Goal: Transaction & Acquisition: Purchase product/service

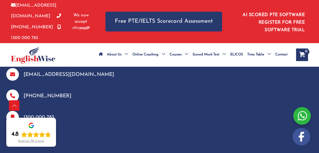
scroll to position [3117, 0]
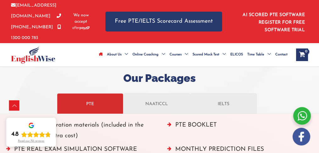
scroll to position [792, 0]
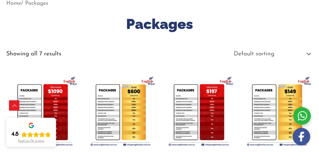
scroll to position [112, 0]
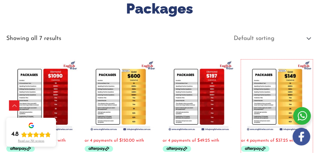
click at [276, 80] on img at bounding box center [277, 96] width 72 height 72
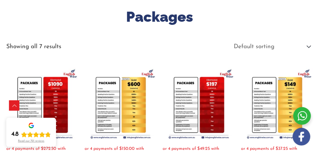
scroll to position [131, 0]
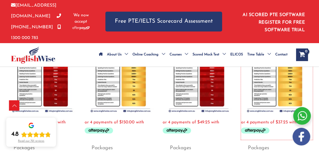
click at [265, 96] on img at bounding box center [277, 77] width 72 height 72
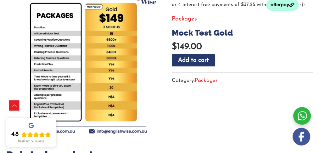
scroll to position [104, 0]
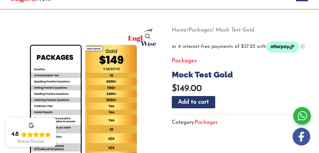
scroll to position [62, 0]
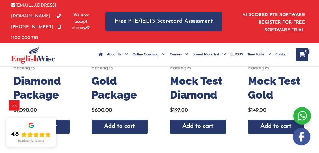
scroll to position [211, 0]
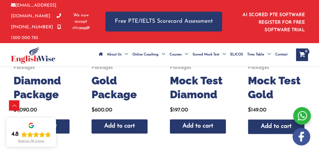
click at [262, 126] on link "Add to cart" at bounding box center [276, 126] width 57 height 15
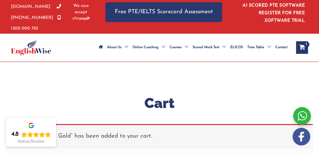
scroll to position [9, 0]
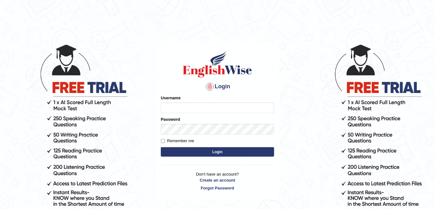
type input "alexa_"
click at [179, 151] on button "Login" at bounding box center [217, 151] width 113 height 9
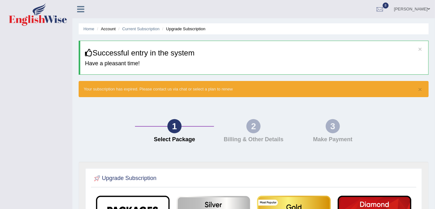
click at [81, 12] on icon at bounding box center [80, 9] width 7 height 8
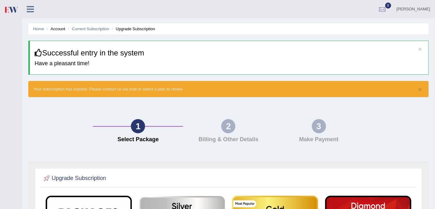
click at [423, 13] on link "Alexandra" at bounding box center [413, 8] width 43 height 16
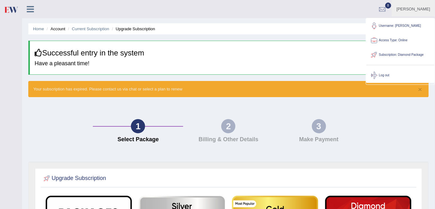
click at [392, 56] on link "Subscription: Diamond Package" at bounding box center [401, 55] width 68 height 14
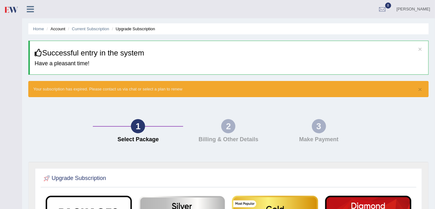
click at [424, 8] on link "Alexandra" at bounding box center [413, 8] width 43 height 16
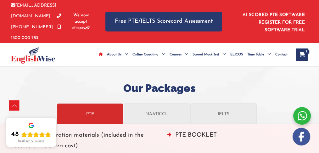
scroll to position [780, 0]
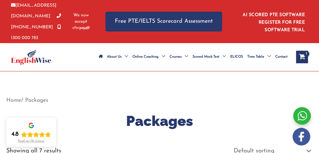
click at [299, 59] on icon "View Shopping Cart, 1 items" at bounding box center [302, 57] width 7 height 7
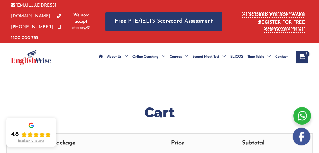
click at [300, 23] on link "AI SCORED PTE SOFTWARE REGISTER FOR FREE SOFTWARE TRIAL" at bounding box center [274, 23] width 62 height 20
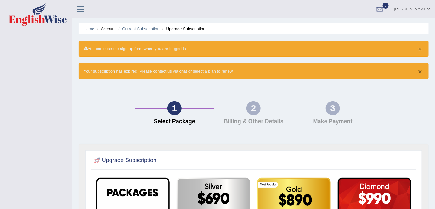
click at [420, 70] on button "×" at bounding box center [421, 71] width 4 height 7
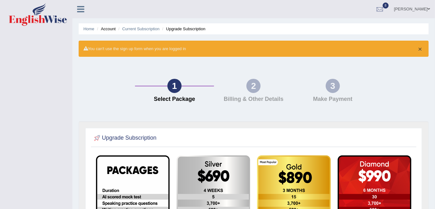
click at [420, 49] on button "×" at bounding box center [421, 49] width 4 height 7
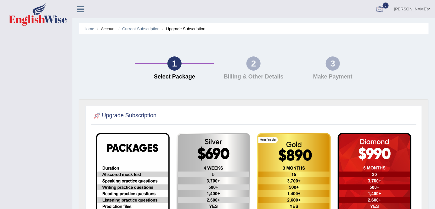
click at [385, 10] on div at bounding box center [379, 9] width 9 height 9
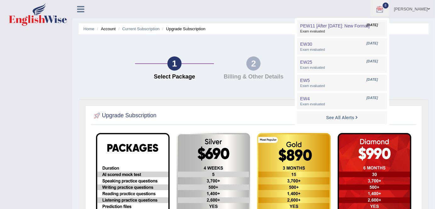
click at [376, 30] on span "Exam evaluated" at bounding box center [342, 31] width 84 height 5
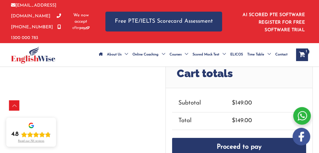
scroll to position [165, 0]
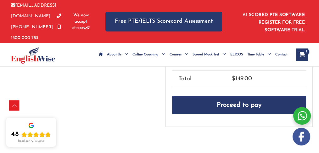
click at [201, 100] on link "Proceed to pay" at bounding box center [239, 105] width 134 height 18
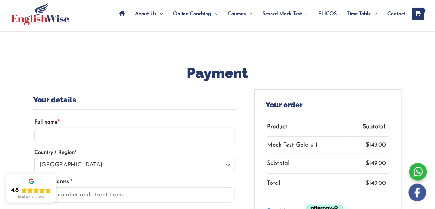
scroll to position [27, 0]
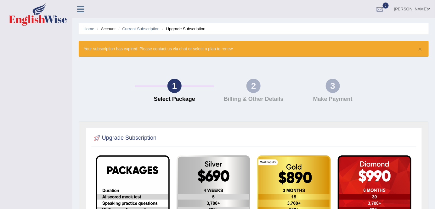
click at [419, 9] on link "[PERSON_NAME]" at bounding box center [413, 8] width 46 height 16
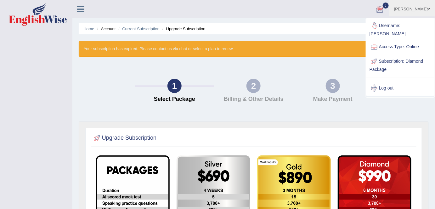
click at [414, 42] on link "Access Type: Online" at bounding box center [401, 47] width 68 height 14
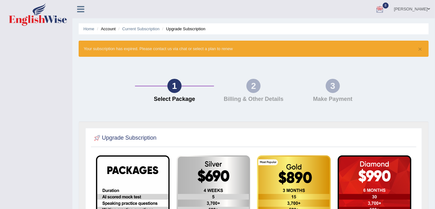
click at [418, 9] on link "[PERSON_NAME]" at bounding box center [413, 8] width 46 height 16
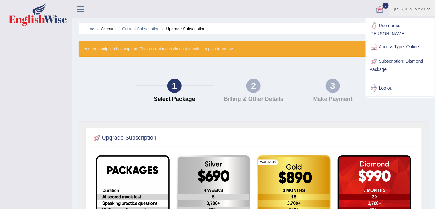
click at [380, 58] on link "Subscription: Diamond Package" at bounding box center [401, 64] width 68 height 21
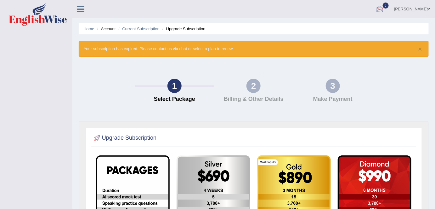
click at [425, 9] on link "[PERSON_NAME]" at bounding box center [413, 8] width 46 height 16
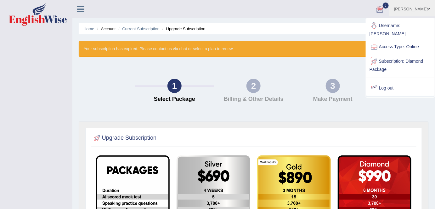
click at [384, 81] on link "Log out" at bounding box center [401, 88] width 68 height 14
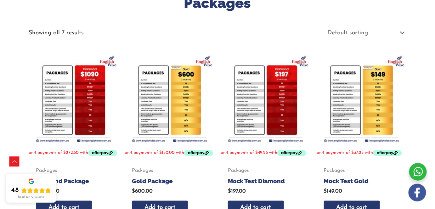
scroll to position [111, 0]
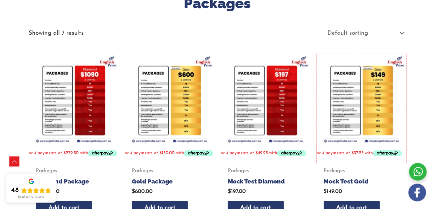
click at [366, 100] on img at bounding box center [362, 99] width 90 height 90
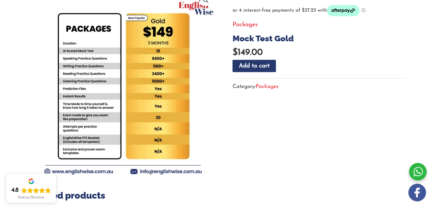
scroll to position [91, 0]
click at [417, 172] on div at bounding box center [418, 172] width 18 height 18
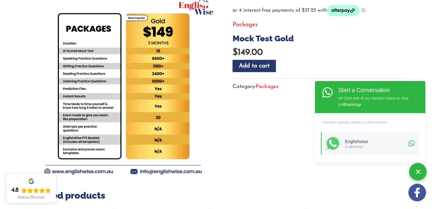
click at [277, 166] on section "Related products Packages Silver Package $ 450.00 Add to cart Packages Gold Pac…" at bounding box center [218, 191] width 378 height 405
click at [419, 176] on div at bounding box center [418, 172] width 18 height 18
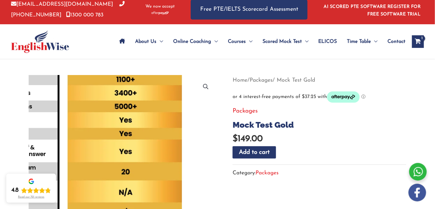
scroll to position [0, 0]
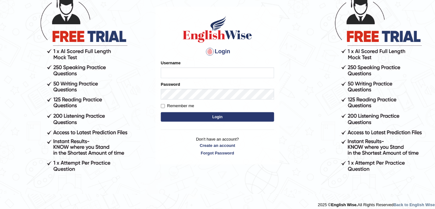
scroll to position [56, 0]
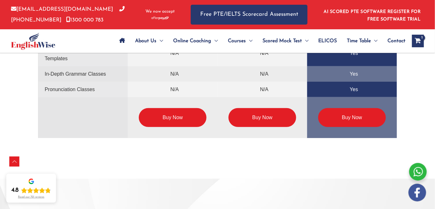
scroll to position [1633, 0]
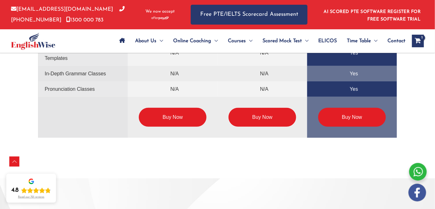
click at [266, 117] on link "Buy Now" at bounding box center [263, 117] width 68 height 19
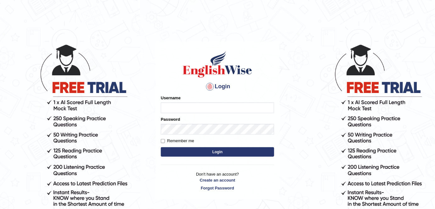
type input "alexa_"
click at [219, 153] on button "Login" at bounding box center [217, 151] width 113 height 9
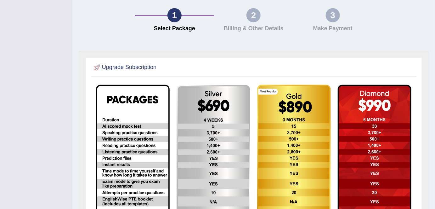
scroll to position [111, 0]
click at [169, 156] on img at bounding box center [133, 168] width 74 height 166
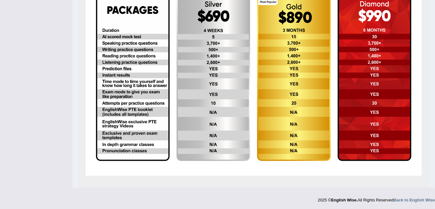
scroll to position [0, 0]
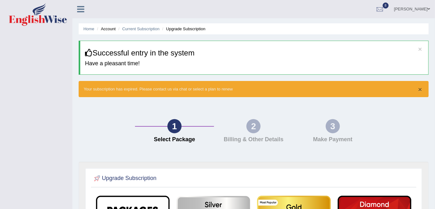
click at [421, 89] on button "×" at bounding box center [421, 89] width 4 height 7
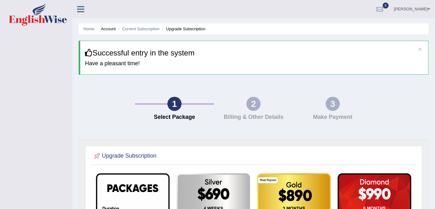
click at [105, 30] on li "Account" at bounding box center [105, 29] width 20 height 6
click at [428, 8] on span at bounding box center [429, 9] width 3 height 4
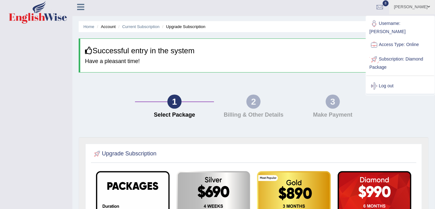
scroll to position [3, 0]
click at [79, 3] on icon at bounding box center [80, 7] width 7 height 8
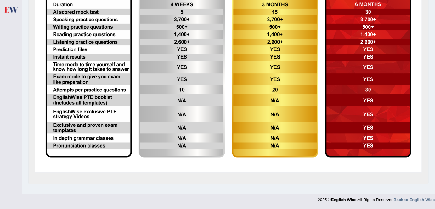
scroll to position [0, 0]
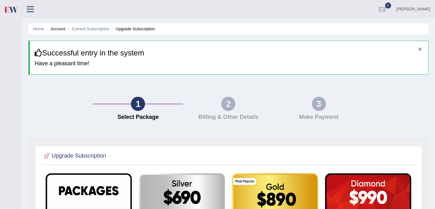
click at [421, 48] on button "×" at bounding box center [421, 49] width 4 height 7
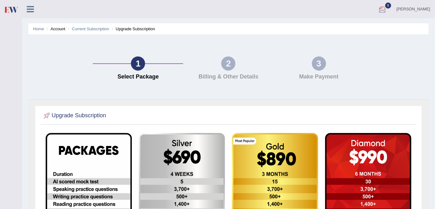
click at [416, 9] on link "Alexandra" at bounding box center [413, 8] width 43 height 16
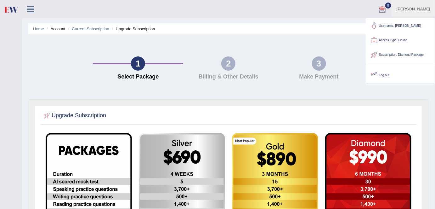
click at [383, 75] on link "Log out" at bounding box center [401, 75] width 68 height 14
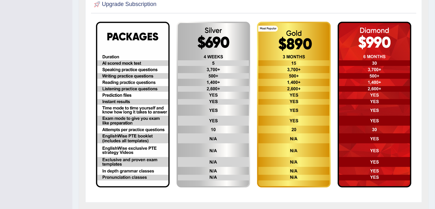
scroll to position [134, 0]
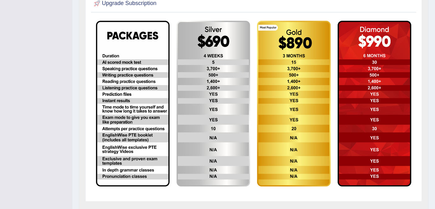
click at [305, 194] on form at bounding box center [254, 106] width 322 height 179
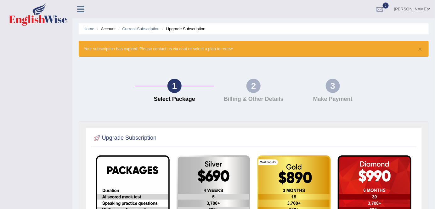
scroll to position [0, 0]
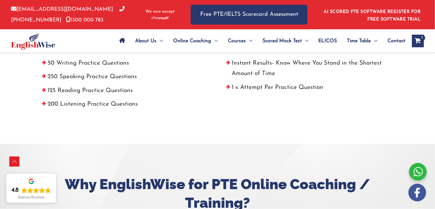
click at [419, 195] on img at bounding box center [418, 193] width 18 height 18
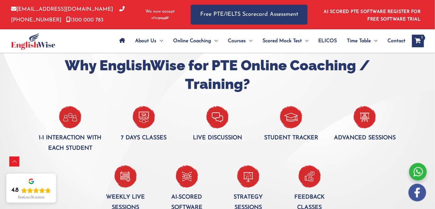
scroll to position [403, 0]
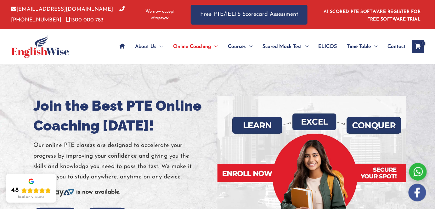
click at [301, 83] on div at bounding box center [218, 174] width 436 height 220
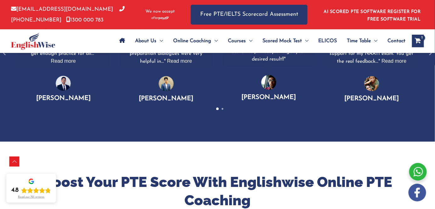
scroll to position [502, 0]
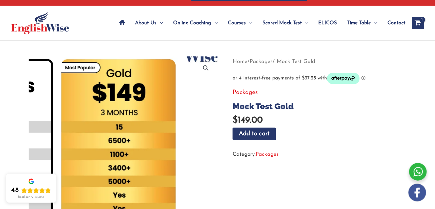
scroll to position [24, 0]
